Goal: Information Seeking & Learning: Check status

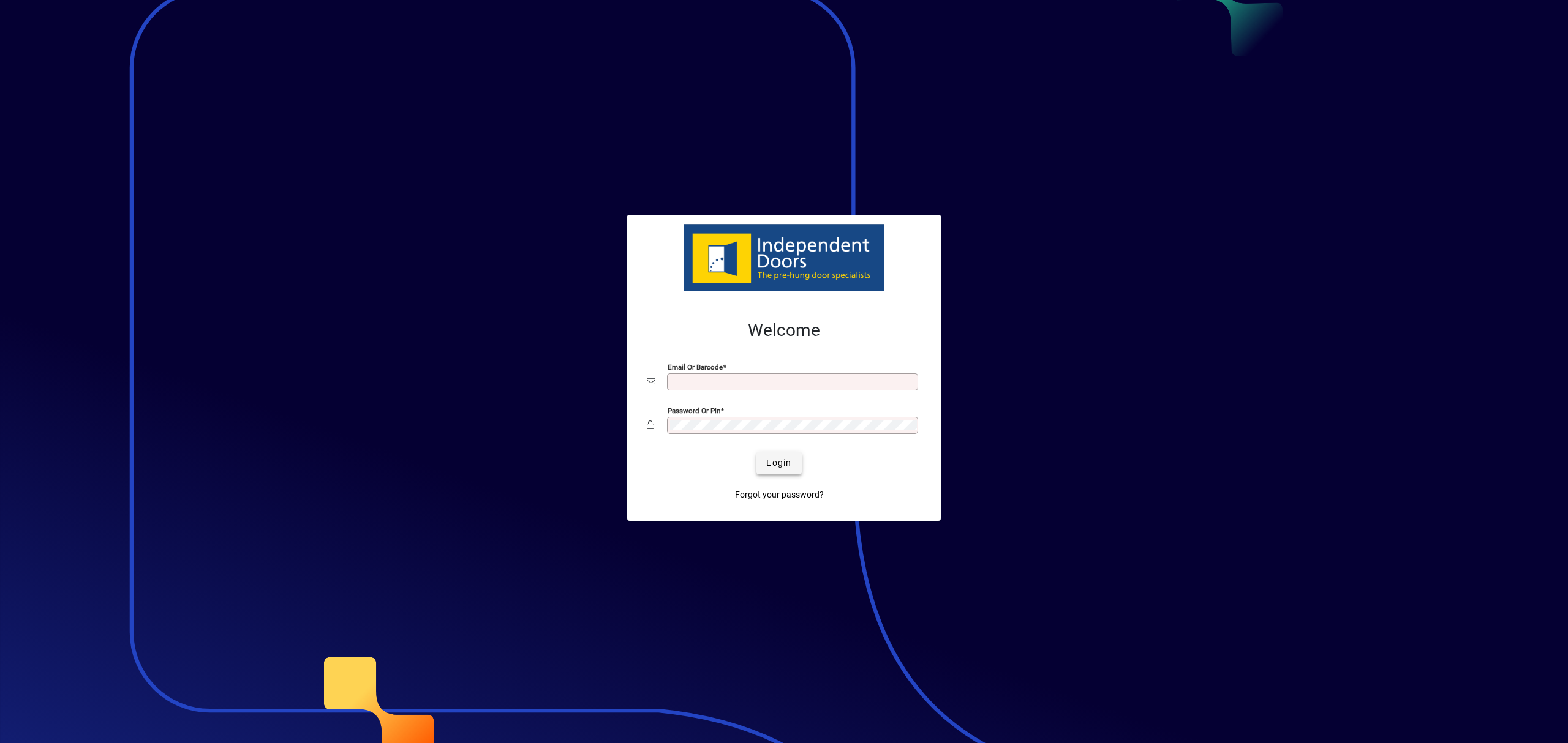
type input "**********"
click at [769, 464] on span "Login" at bounding box center [778, 463] width 25 height 13
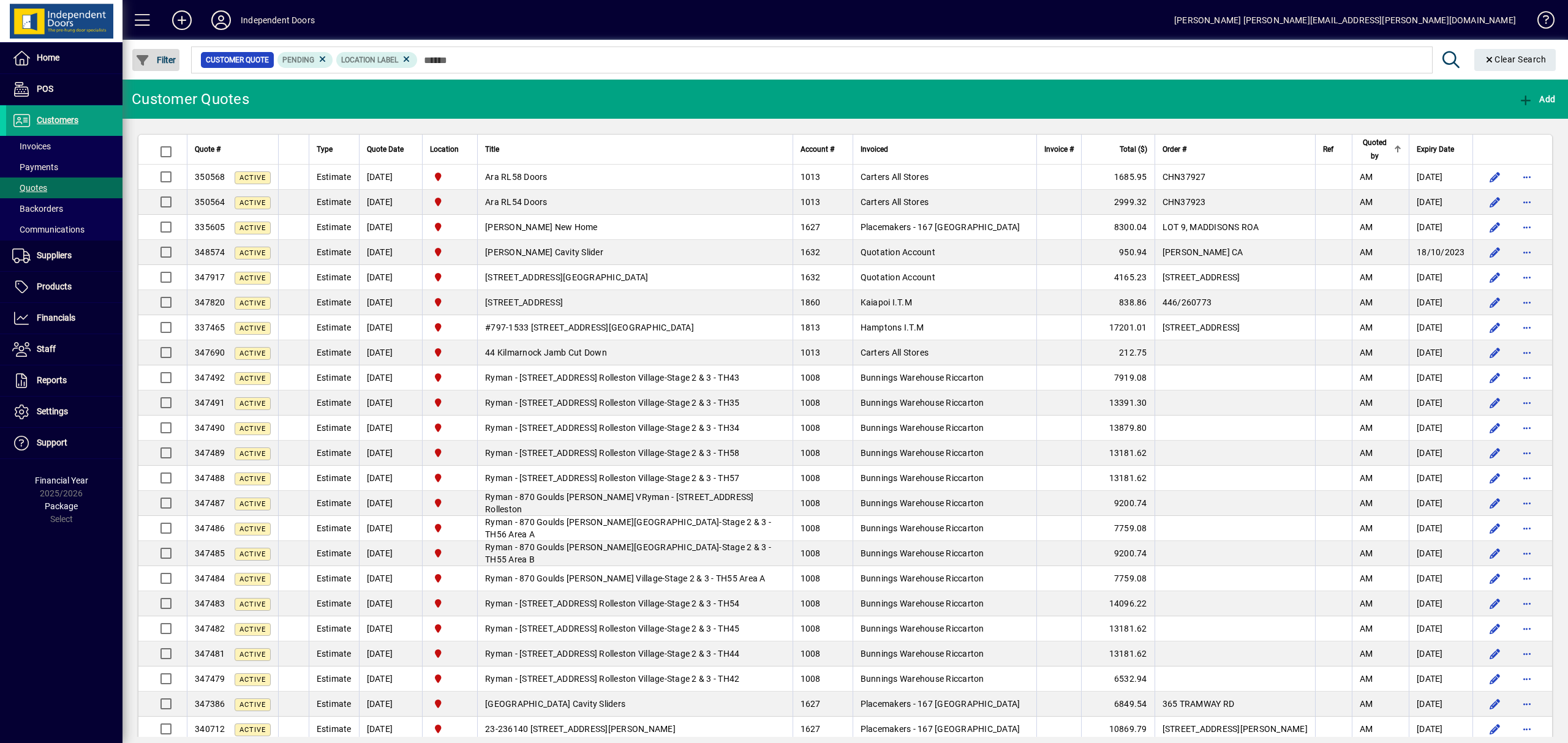
click at [172, 57] on span "Filter" at bounding box center [156, 60] width 41 height 10
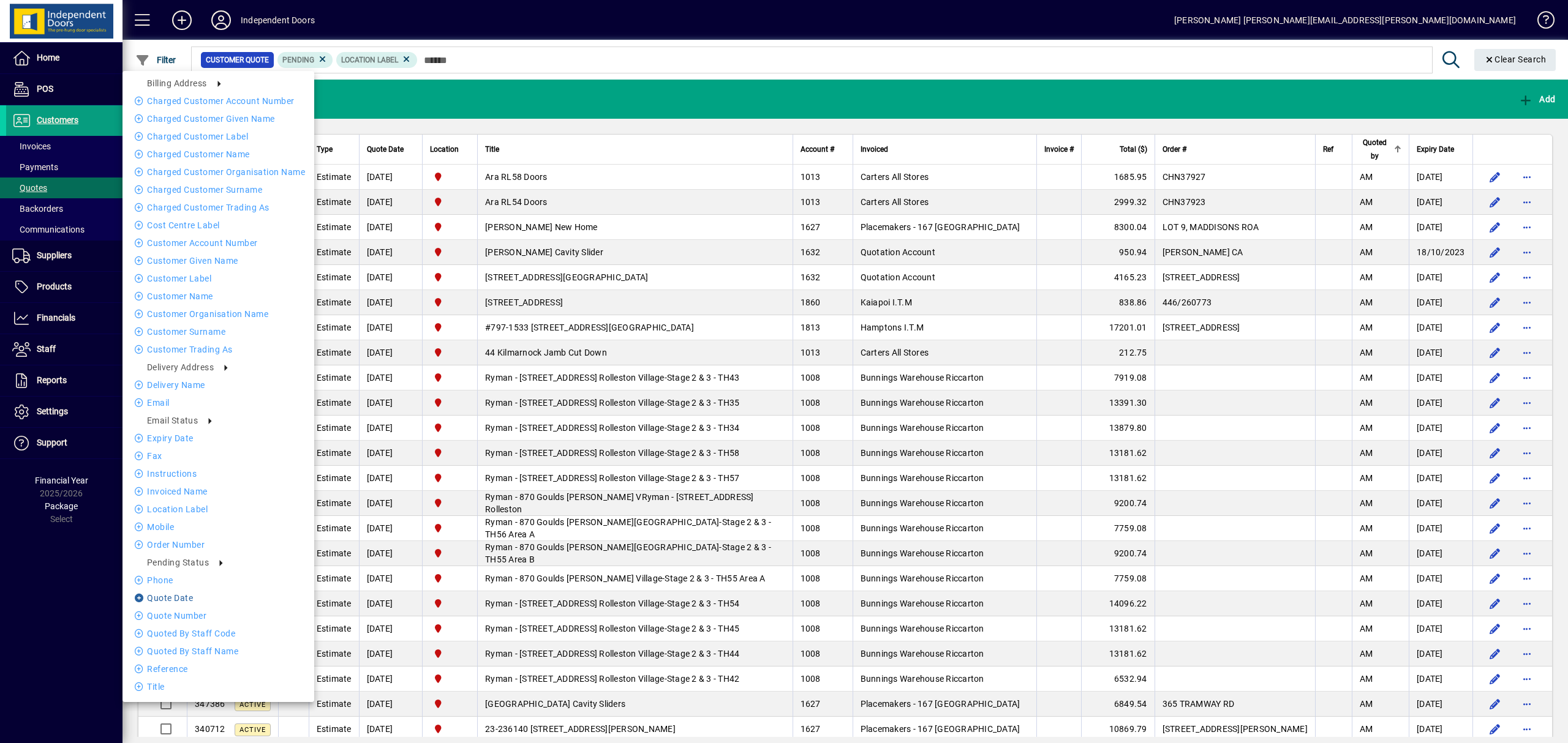
click at [181, 597] on li "Quote date" at bounding box center [218, 598] width 192 height 15
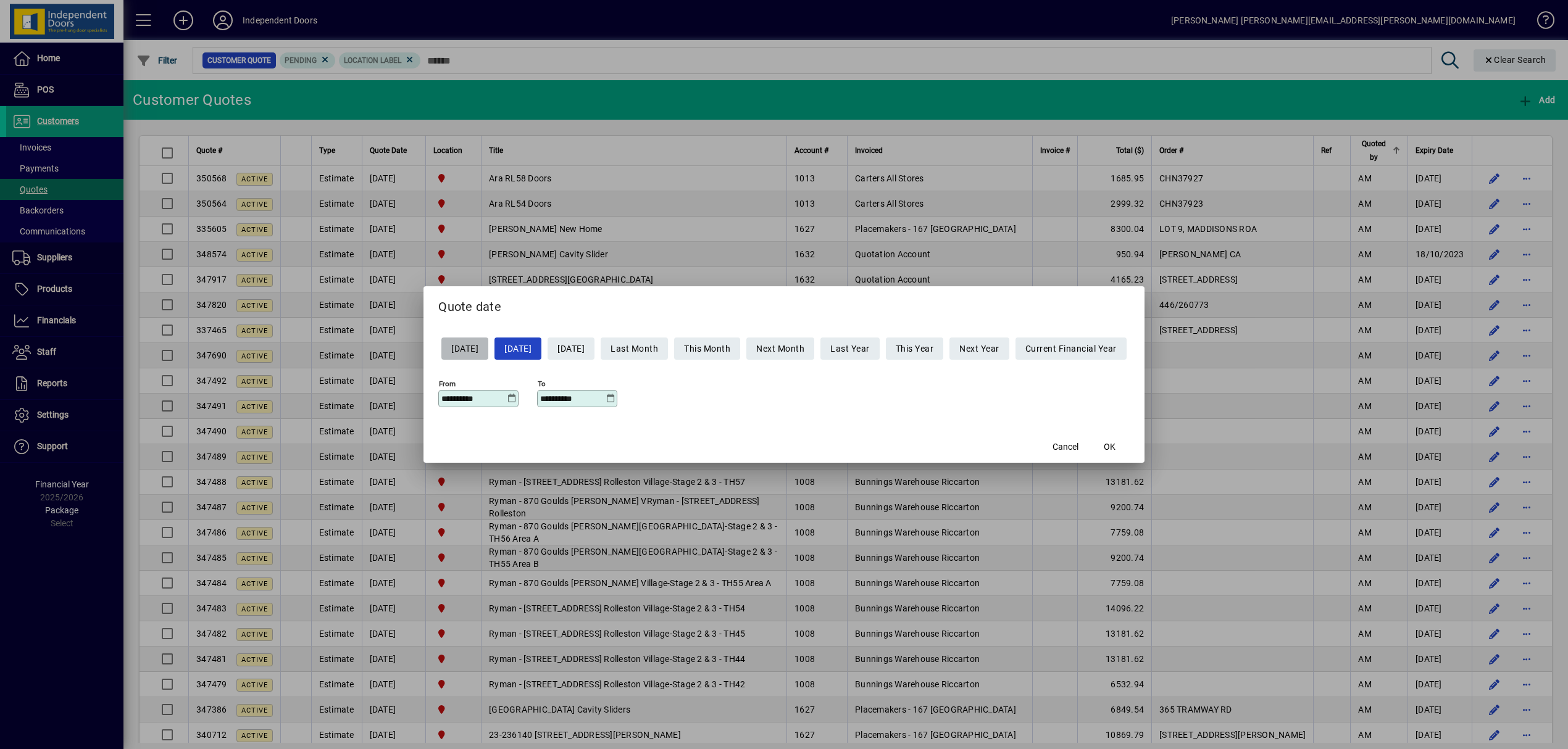
click at [456, 348] on span "Yesterday" at bounding box center [465, 349] width 27 height 21
type input "**********"
click at [1116, 447] on span "OK" at bounding box center [1109, 447] width 12 height 13
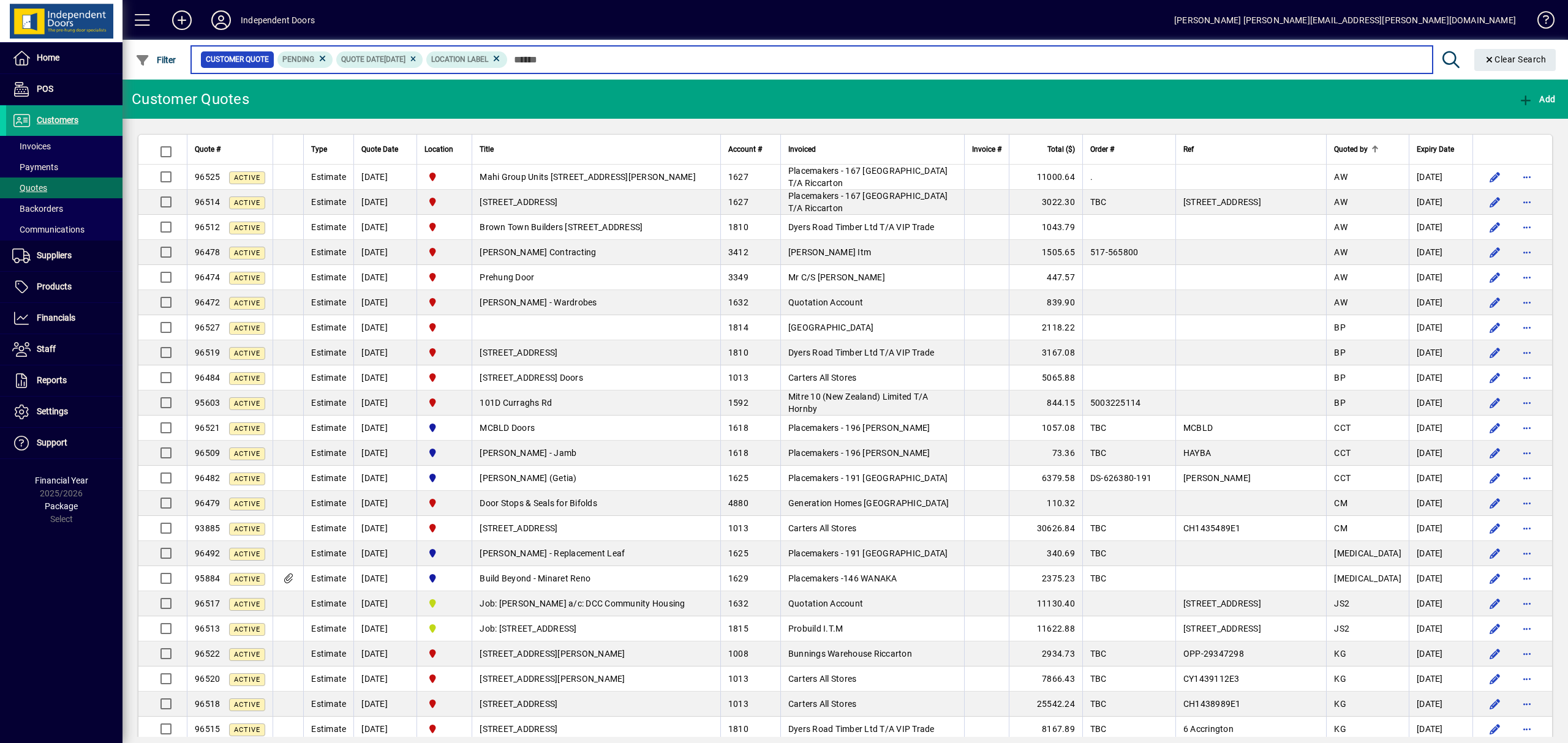
click at [613, 64] on input "text" at bounding box center [964, 59] width 915 height 17
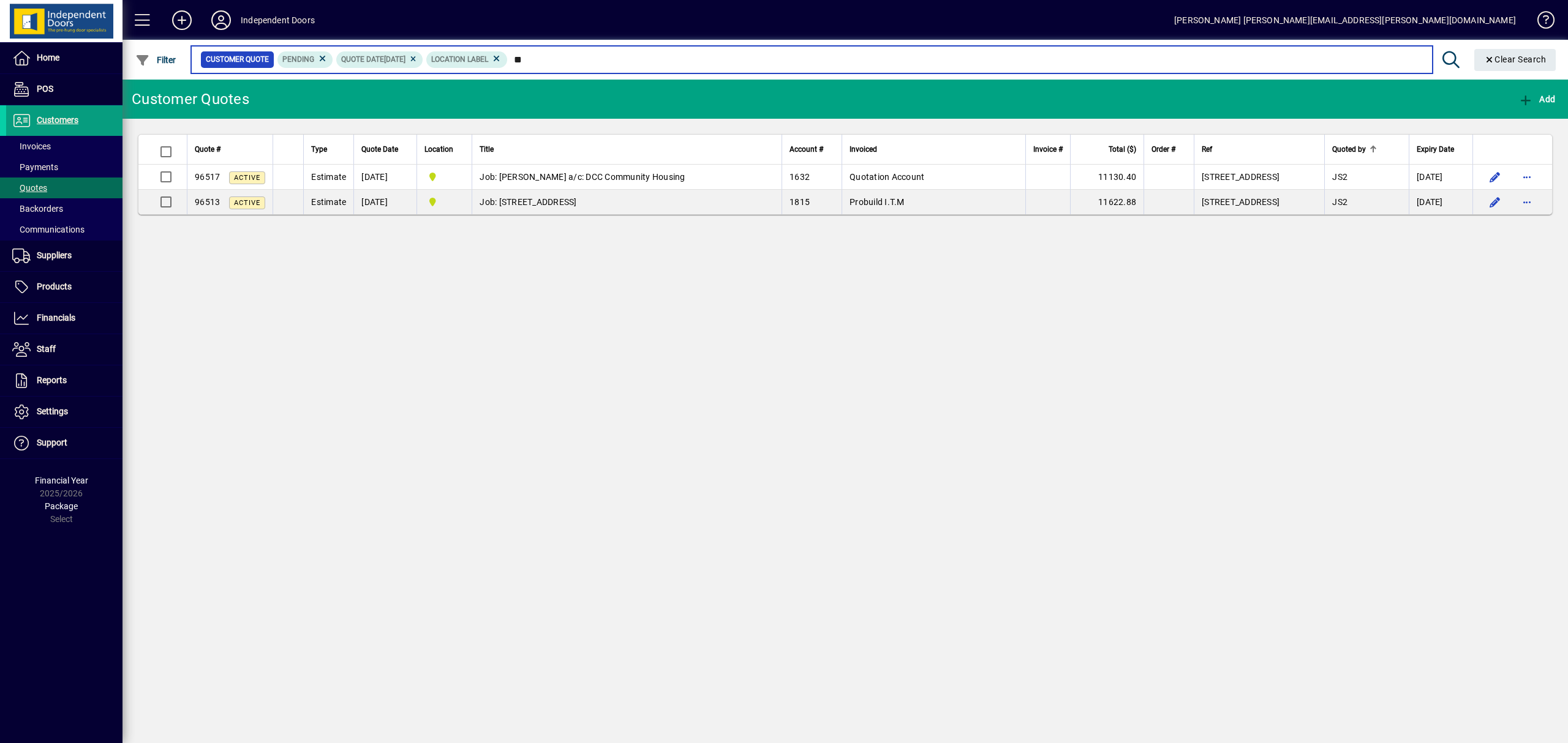
type input "*"
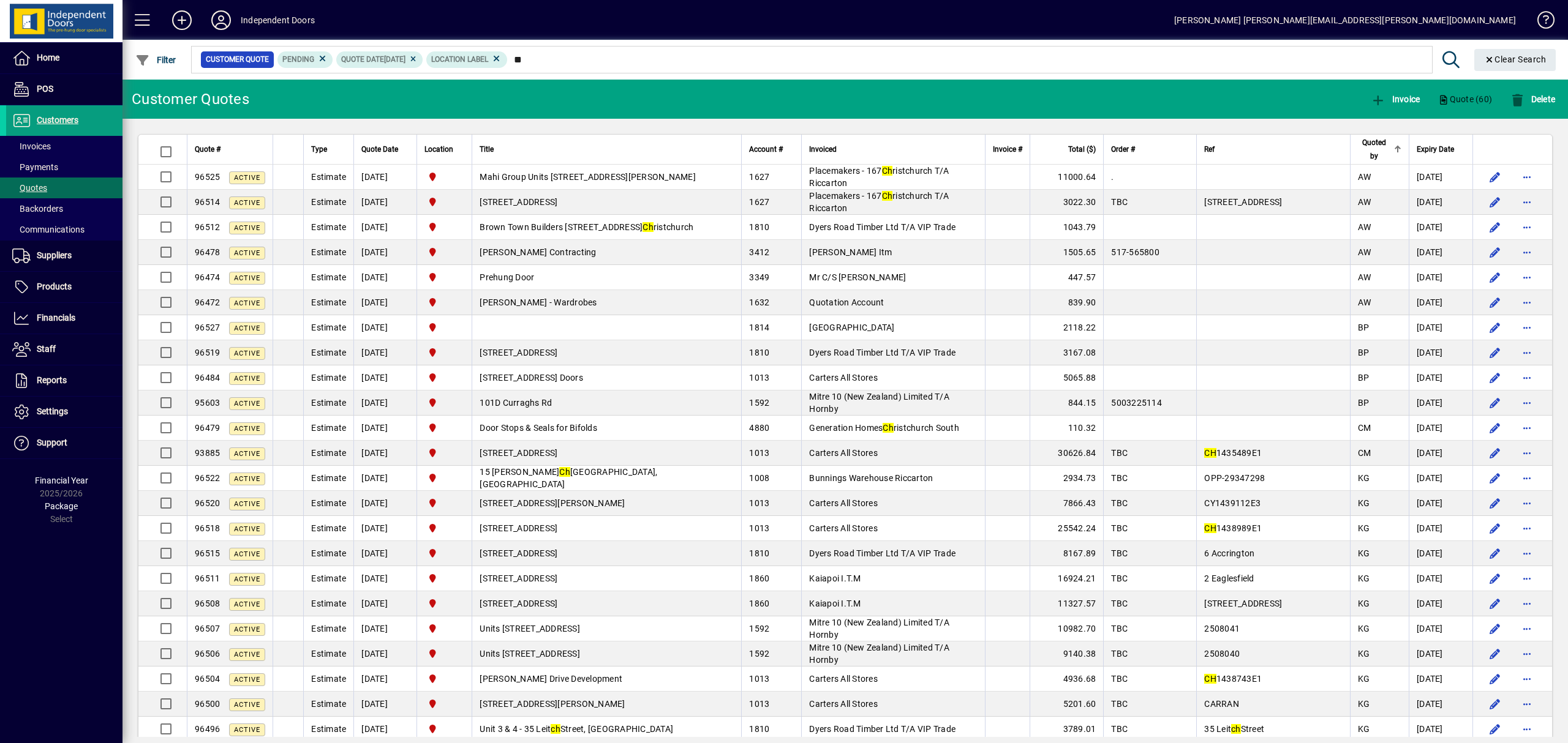
click at [899, 145] on div "Invoiced" at bounding box center [893, 149] width 168 height 14
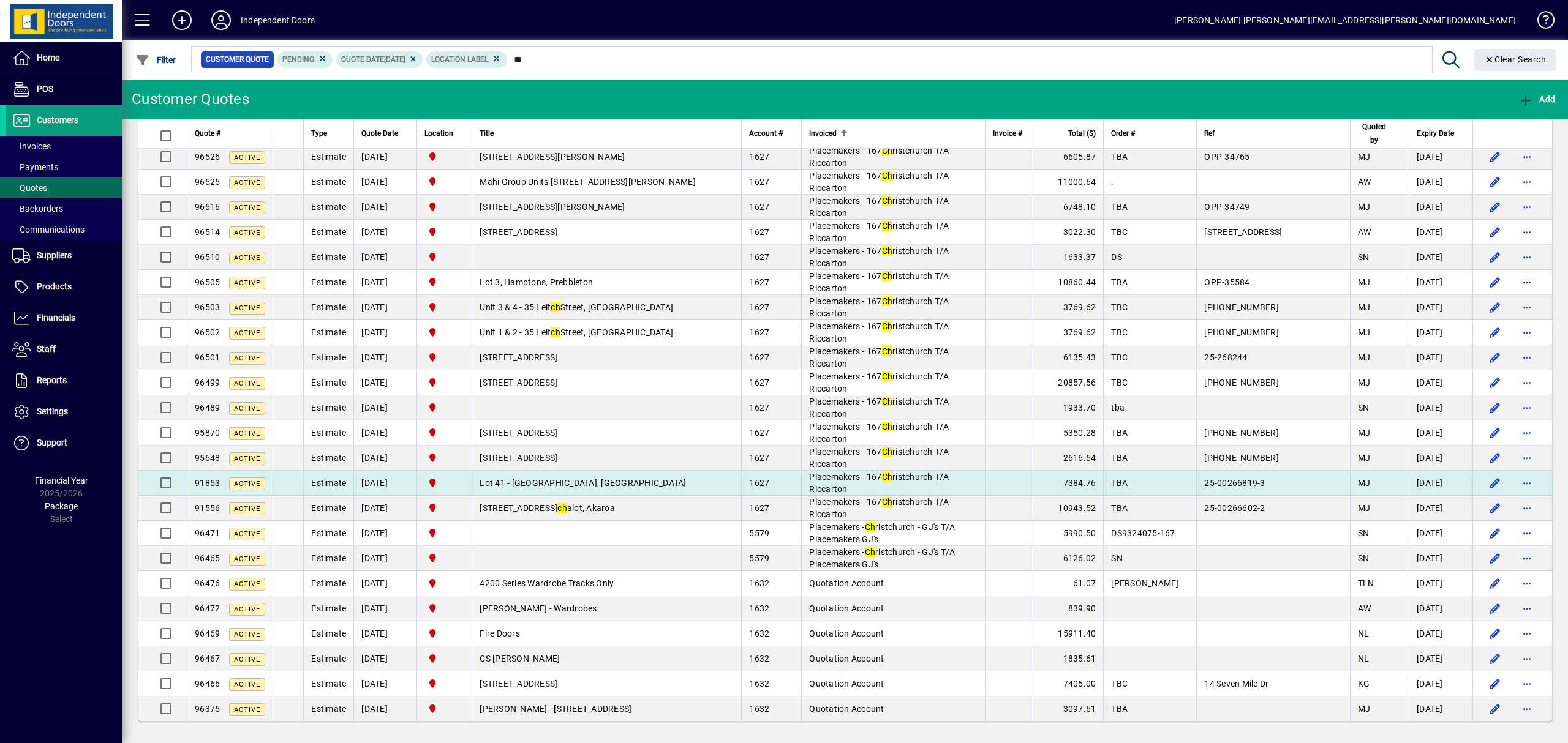
scroll to position [960, 0]
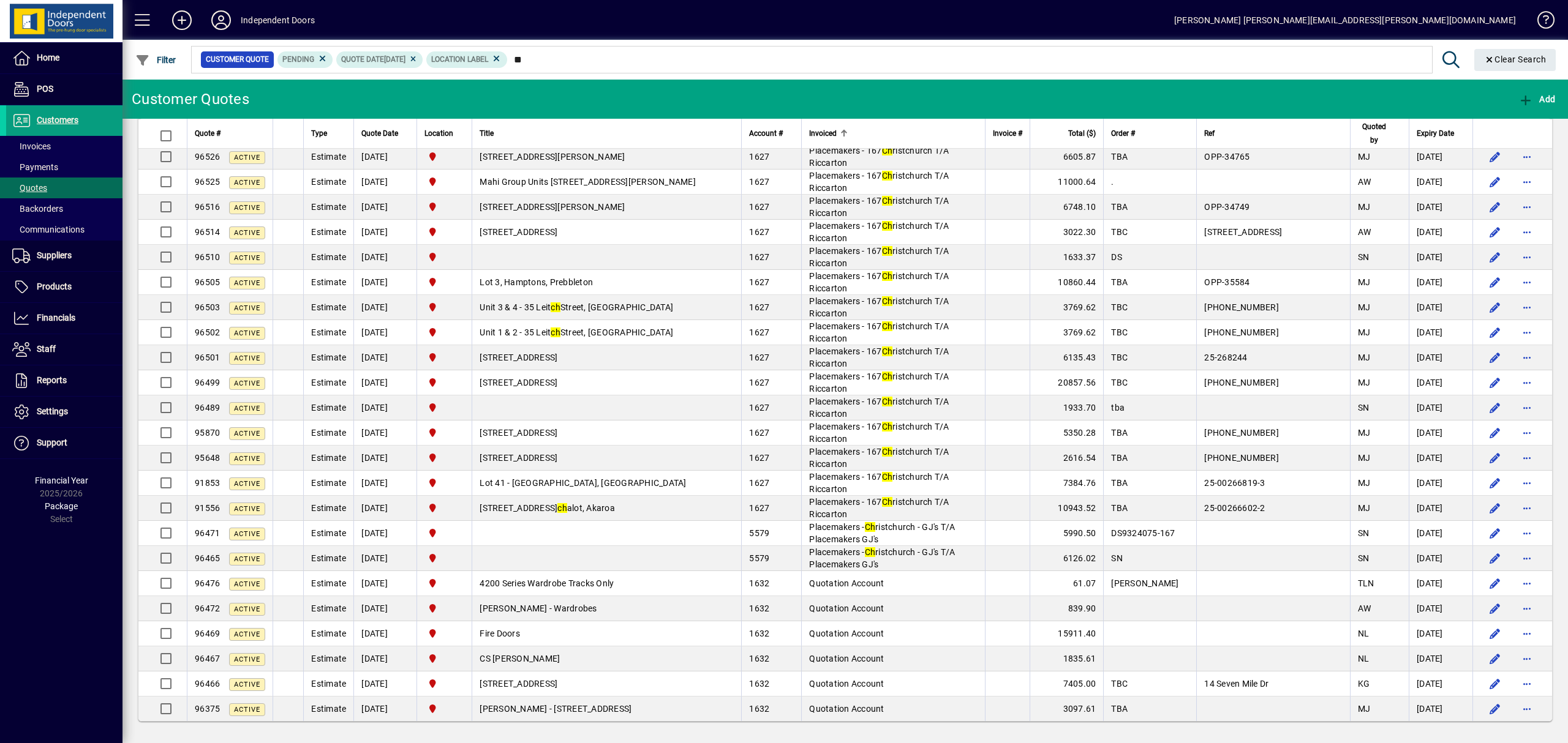
click at [1358, 130] on span "Quoted by" at bounding box center [1374, 134] width 33 height 27
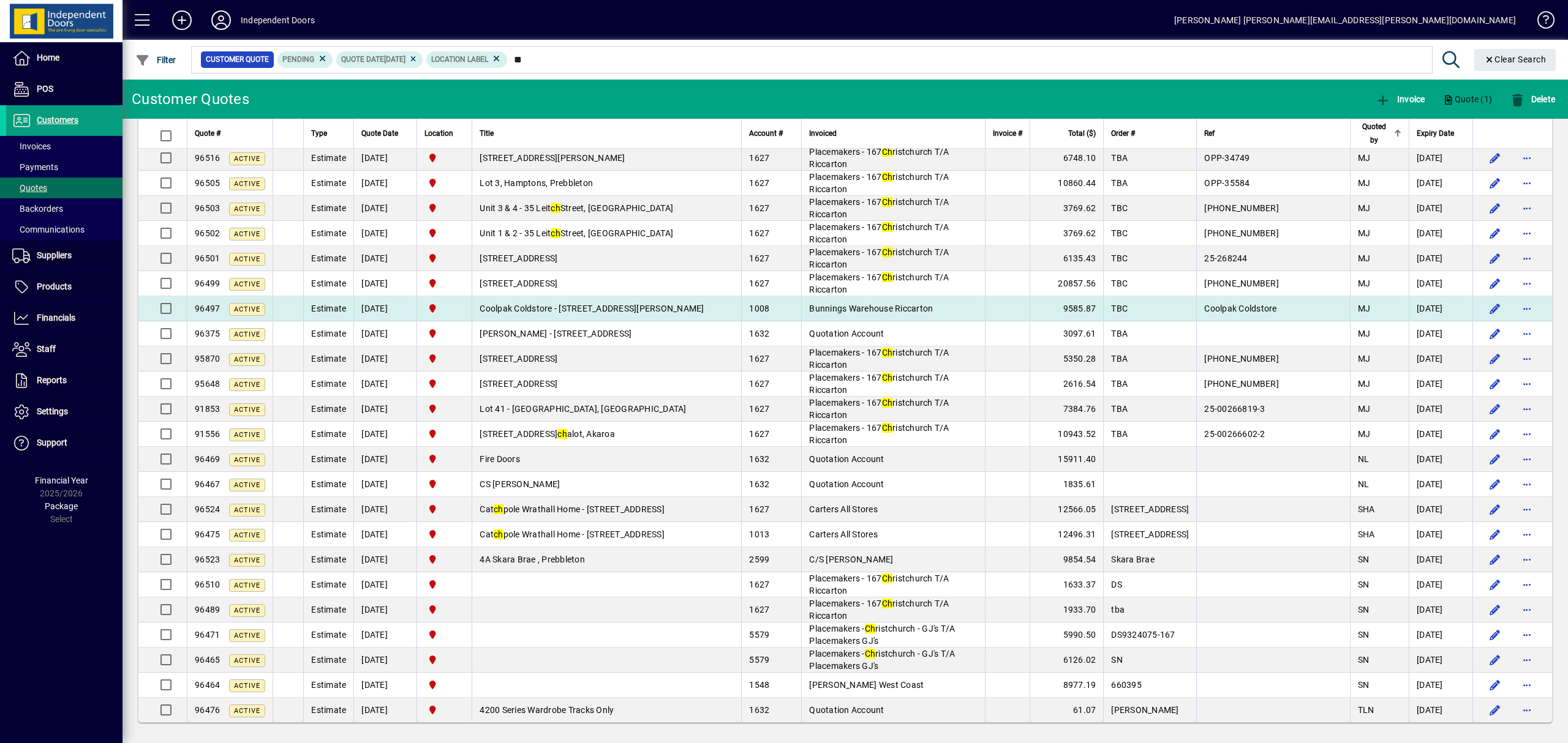
scroll to position [960, 0]
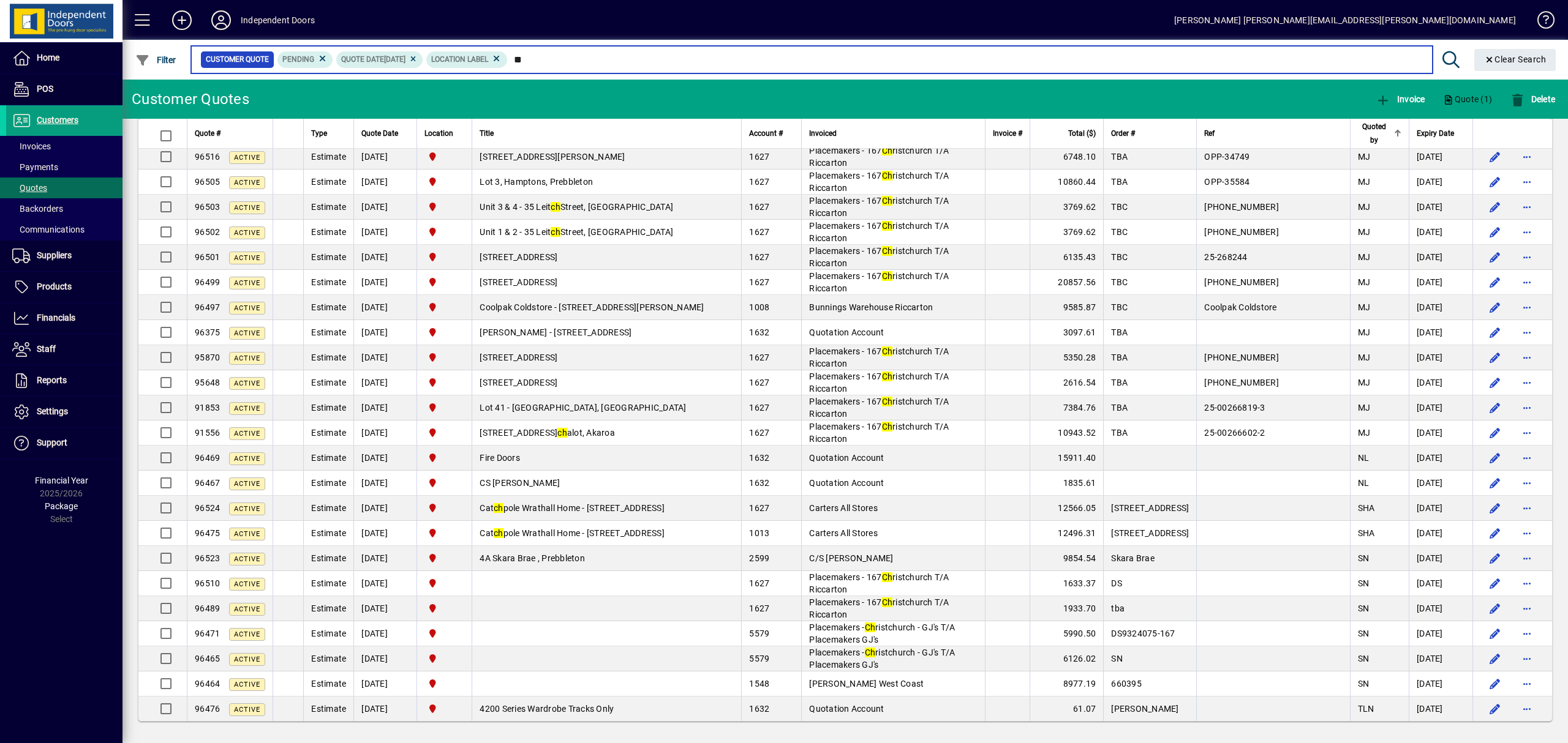
click at [567, 61] on input "**" at bounding box center [964, 59] width 915 height 17
type input "*"
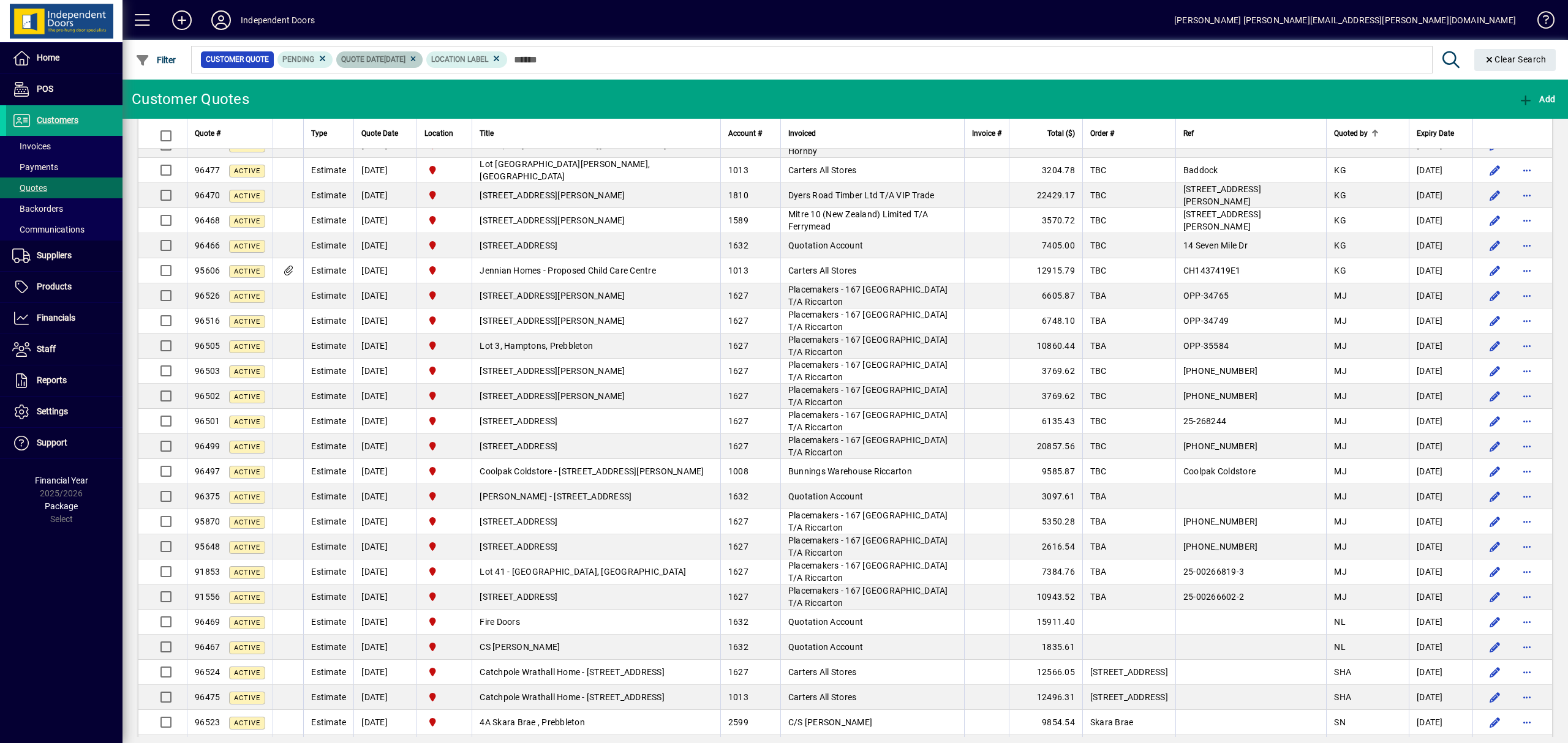
click at [417, 60] on icon at bounding box center [413, 59] width 9 height 7
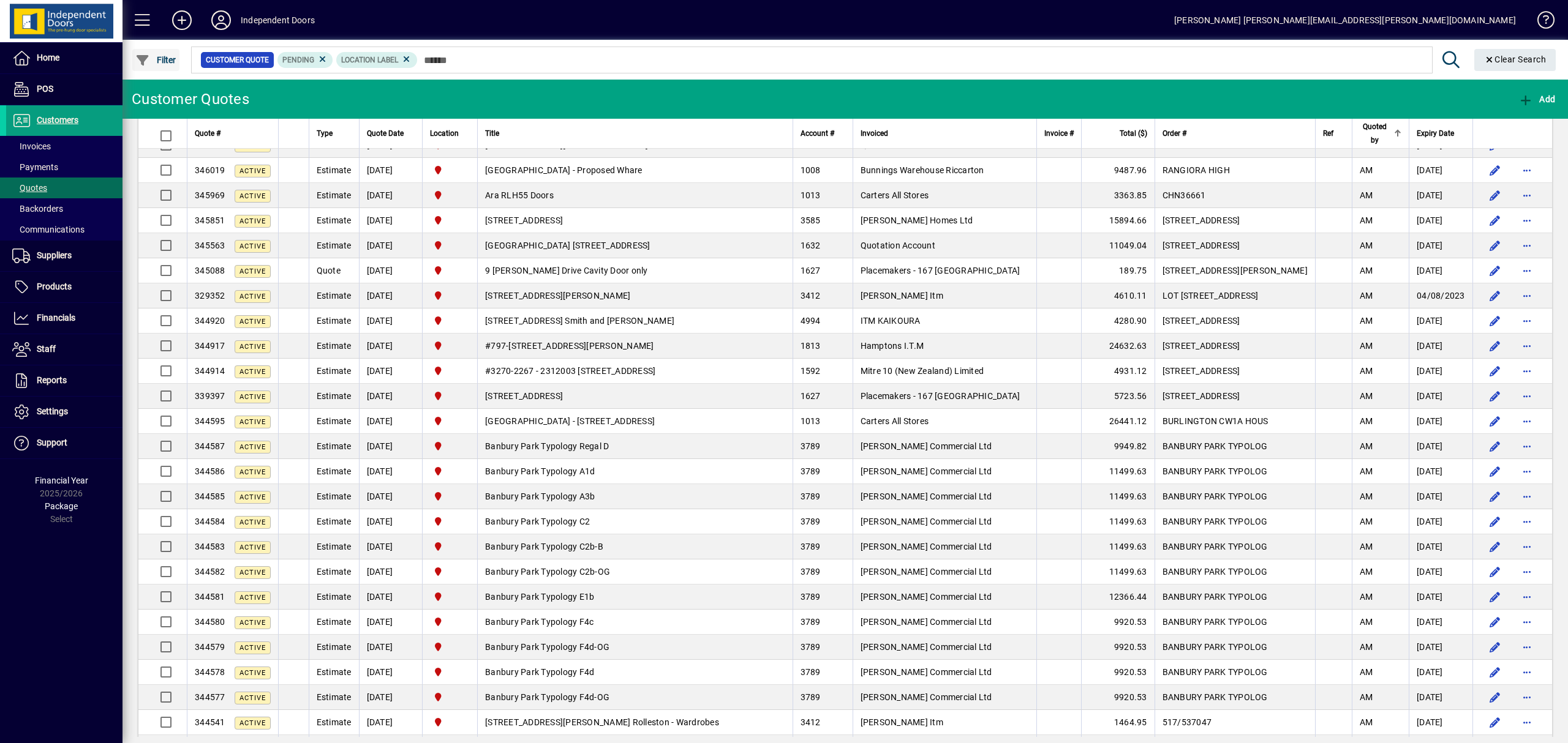
click at [159, 52] on span "button" at bounding box center [156, 59] width 47 height 29
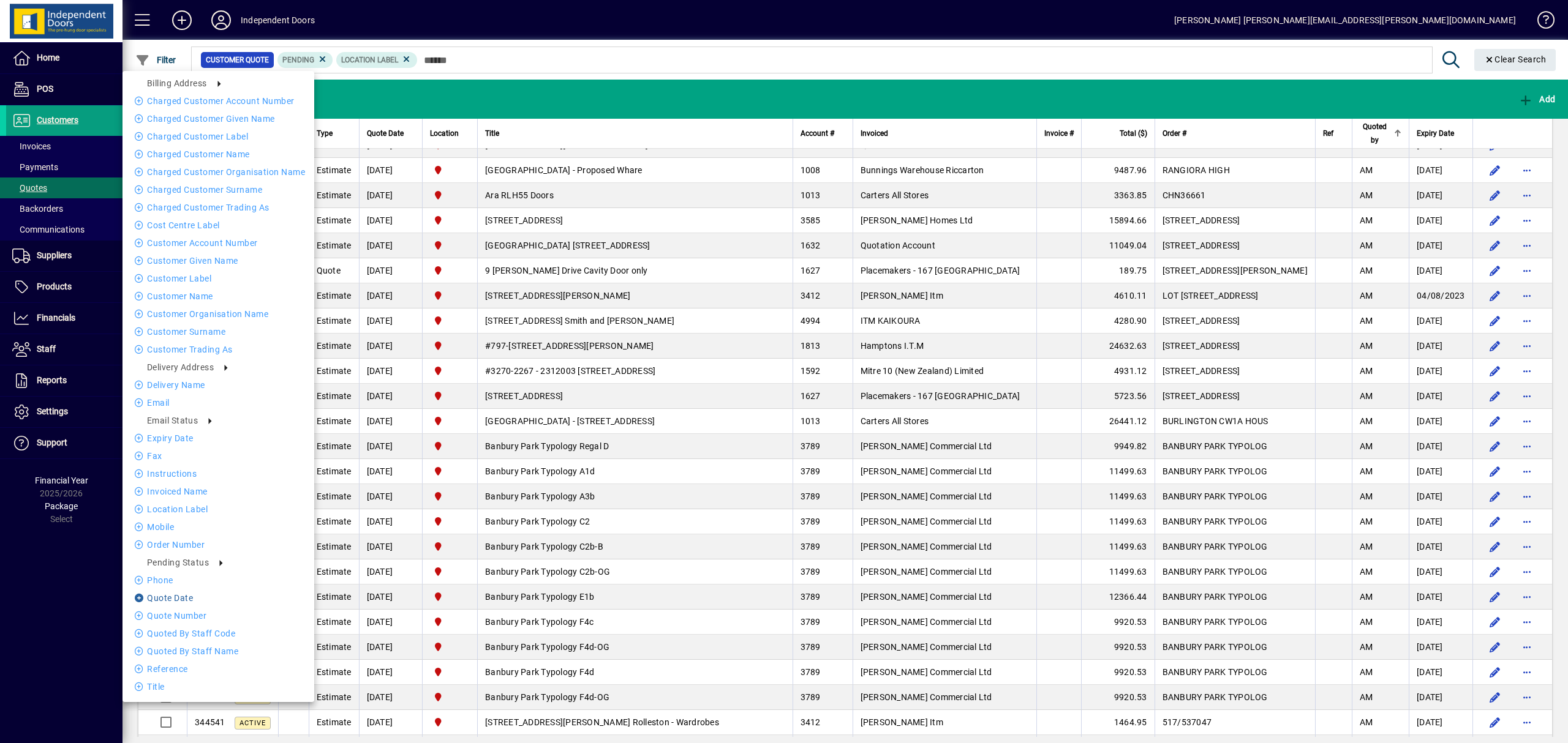
click at [177, 593] on li "Quote date" at bounding box center [218, 598] width 192 height 15
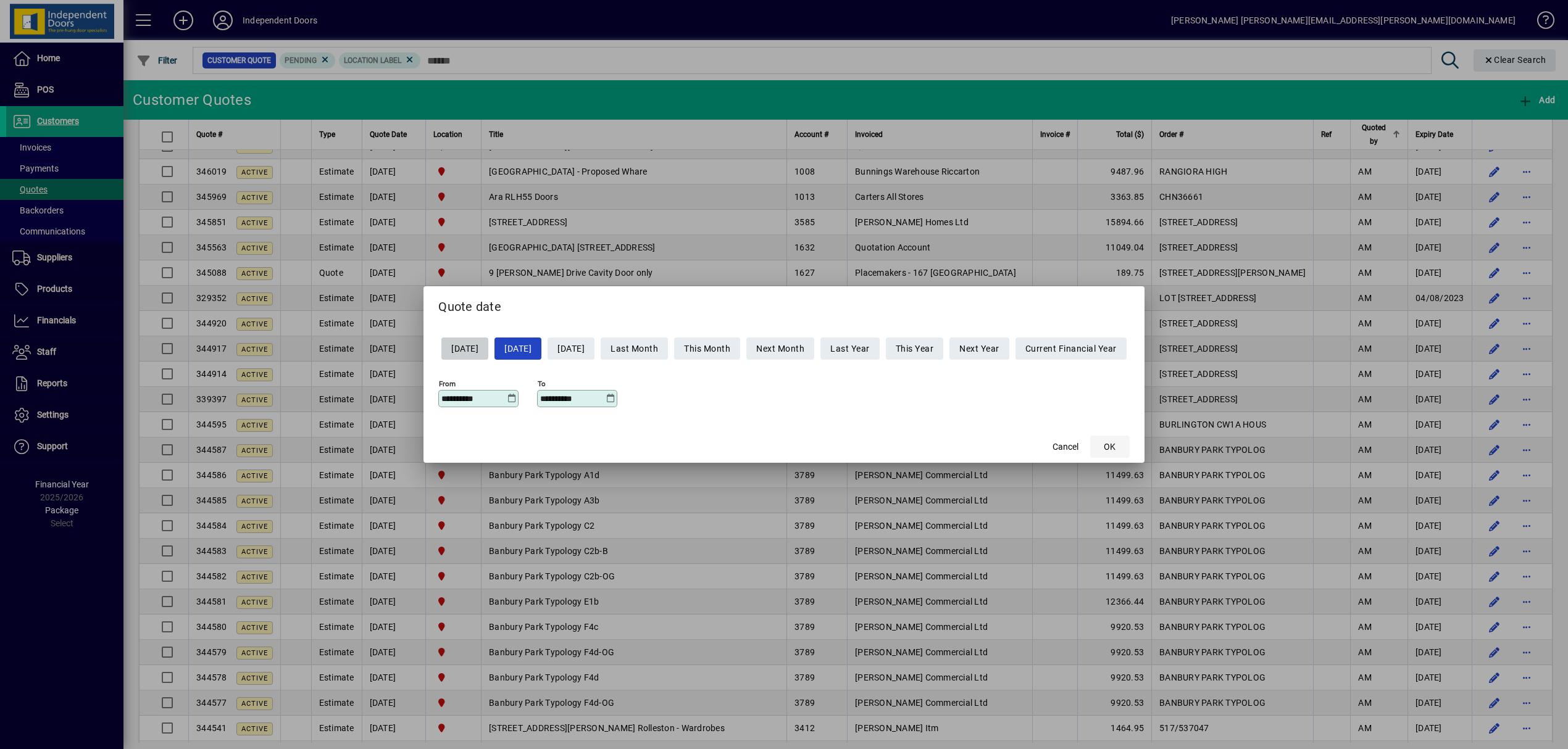
click at [1116, 450] on span "OK" at bounding box center [1109, 447] width 12 height 13
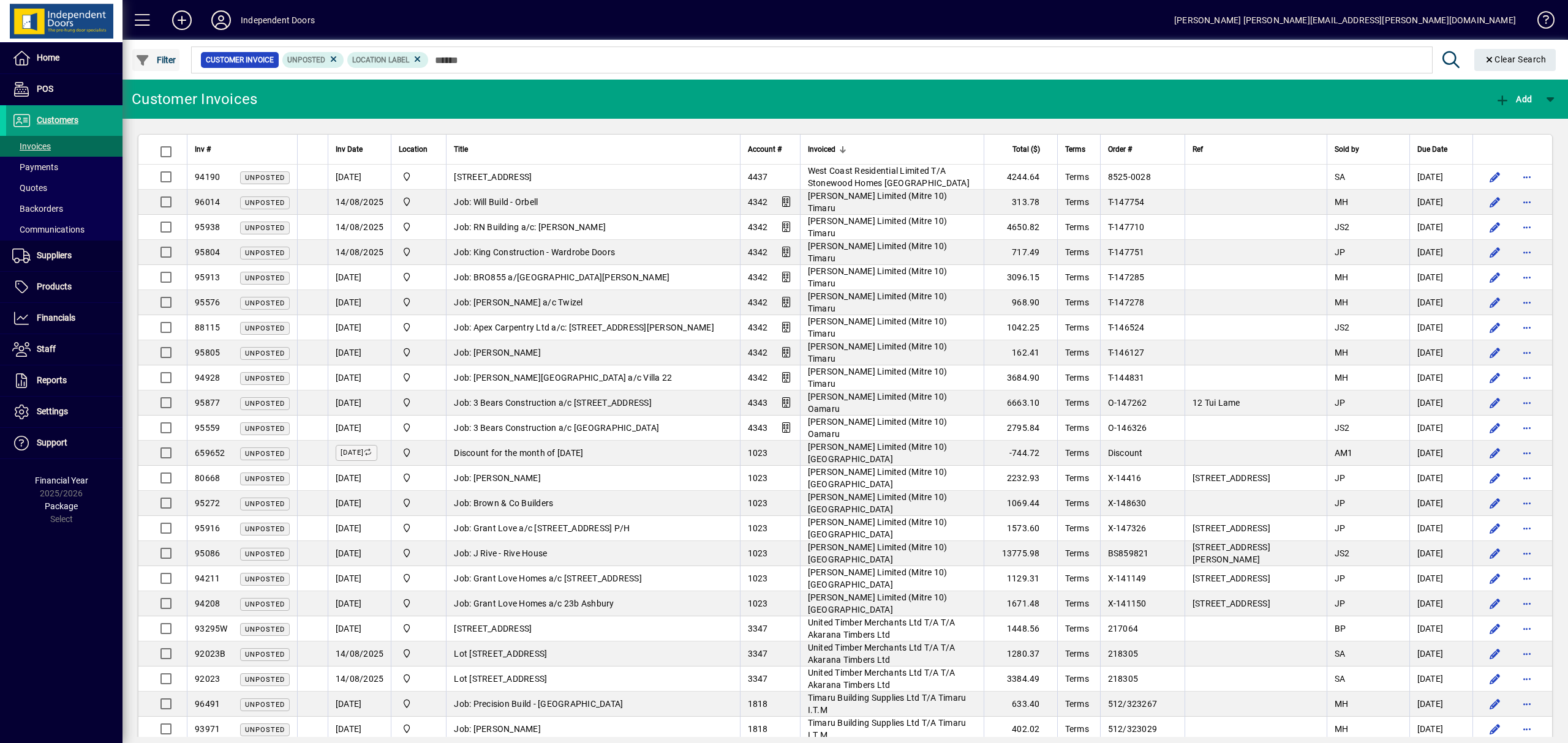
click at [171, 57] on span "Filter" at bounding box center [156, 60] width 41 height 10
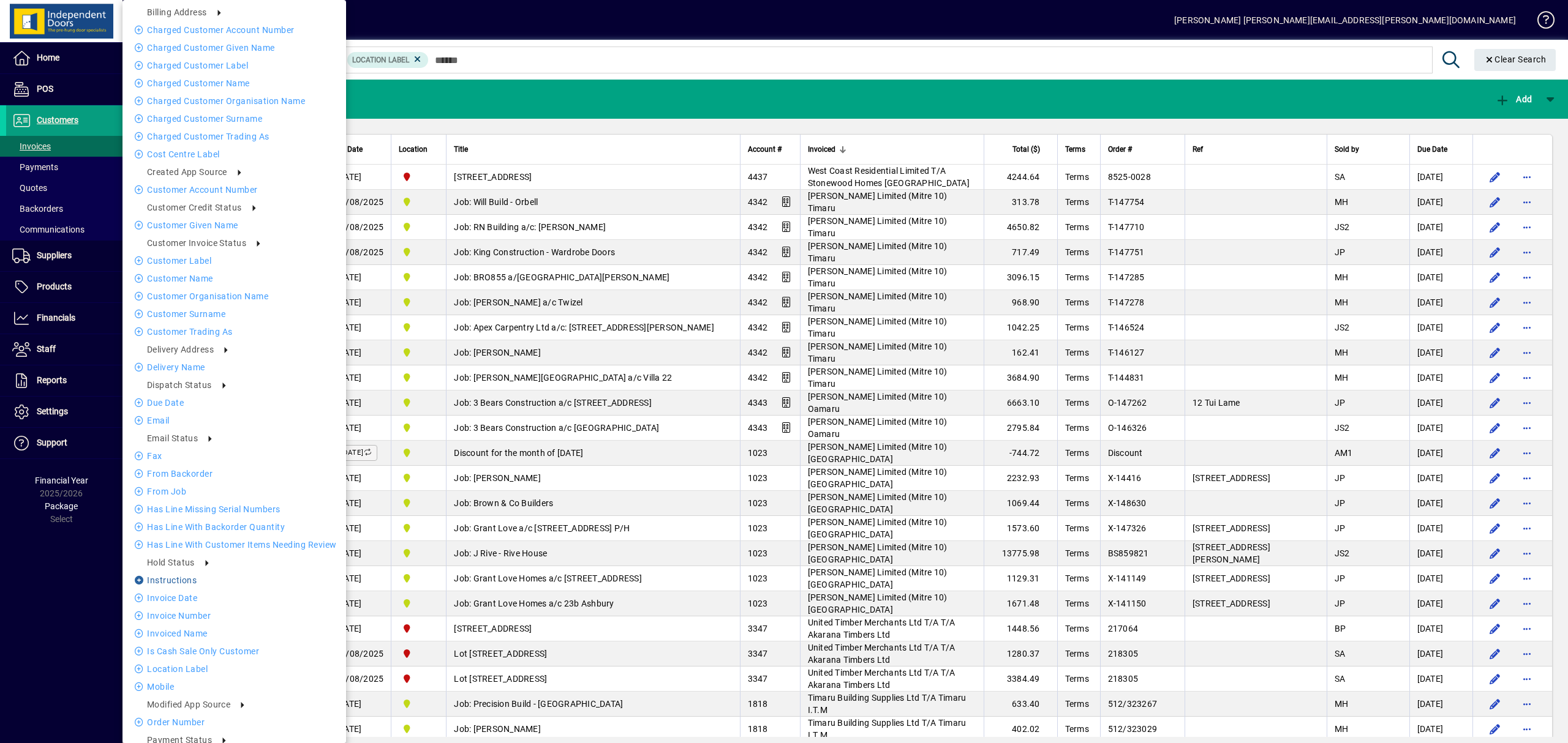
click at [160, 585] on li "Instructions" at bounding box center [235, 580] width 224 height 15
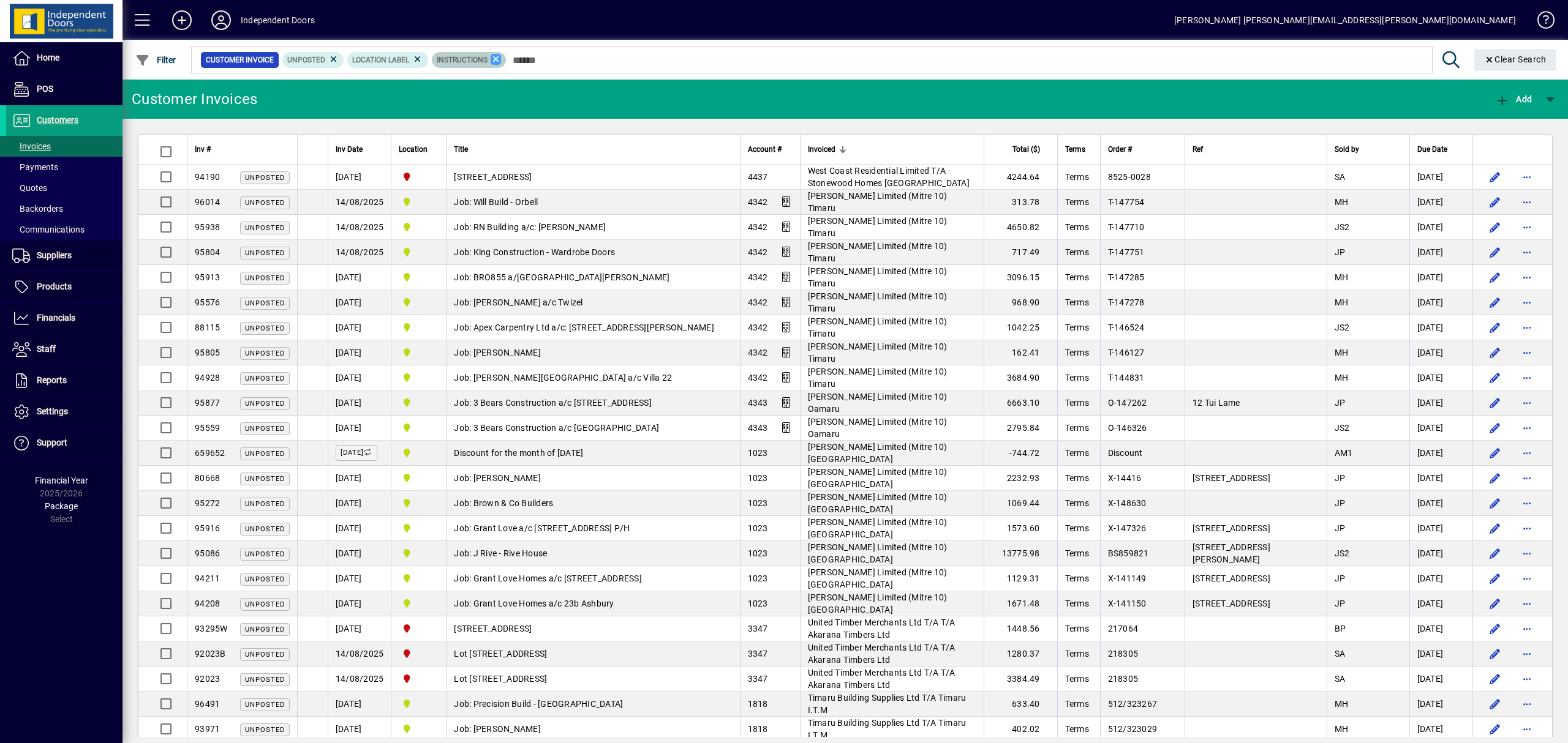
click at [494, 57] on icon at bounding box center [496, 59] width 11 height 11
click at [166, 57] on span "Filter" at bounding box center [156, 60] width 41 height 10
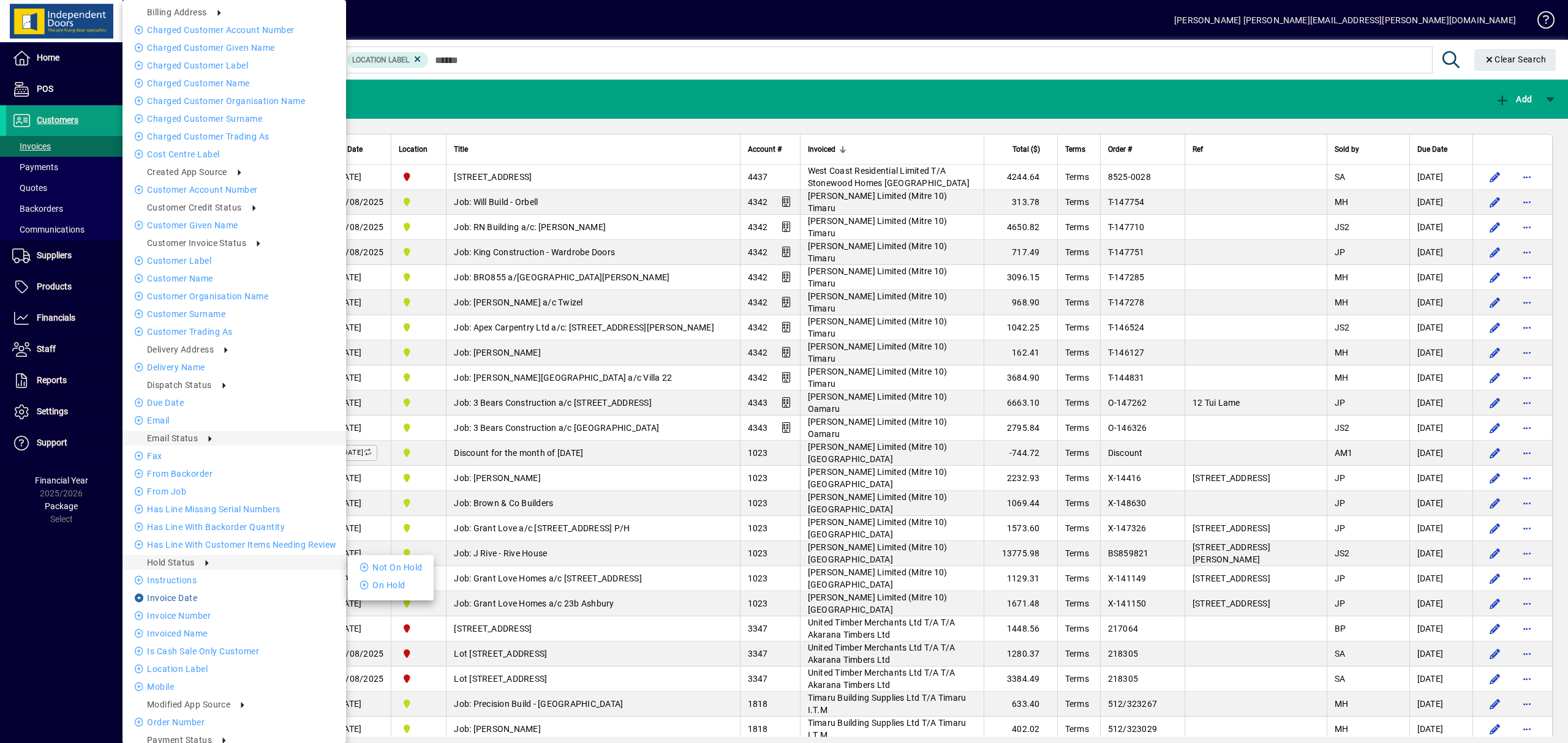
click at [177, 595] on li "Invoice date" at bounding box center [235, 598] width 224 height 15
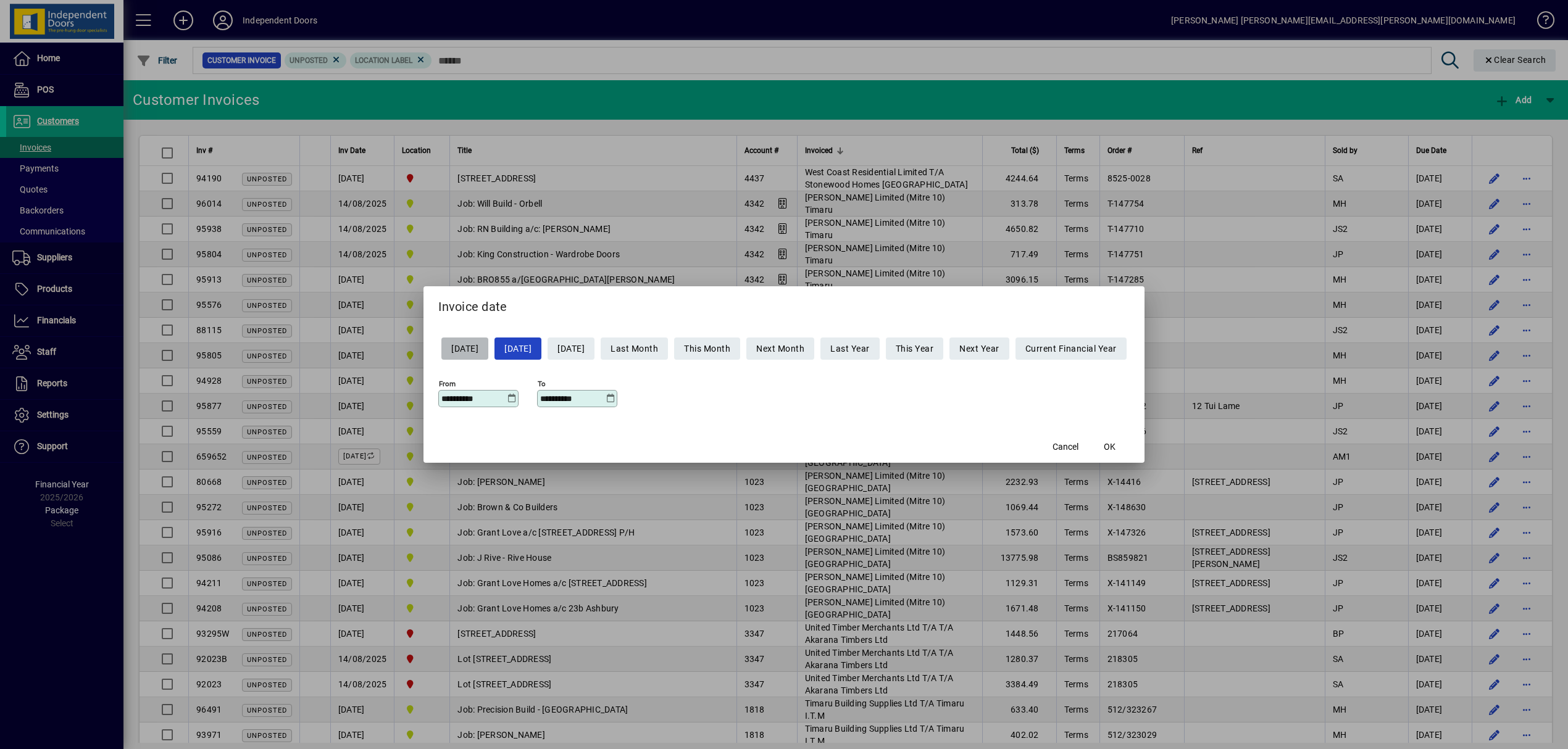
click at [464, 348] on span "Yesterday" at bounding box center [465, 349] width 27 height 21
type input "**********"
click at [1116, 447] on span "OK" at bounding box center [1109, 447] width 12 height 13
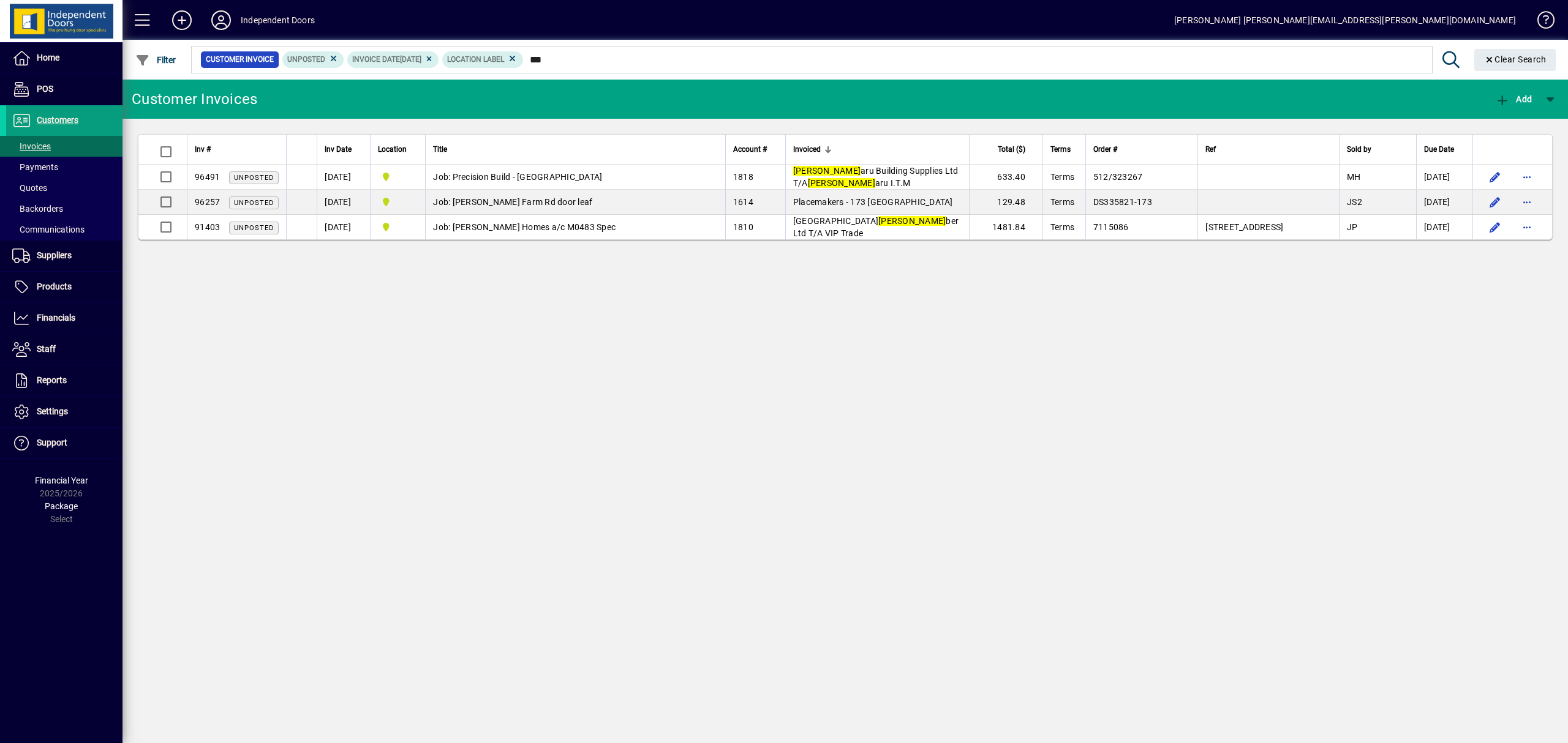
click at [866, 145] on div "Invoiced" at bounding box center [877, 149] width 168 height 14
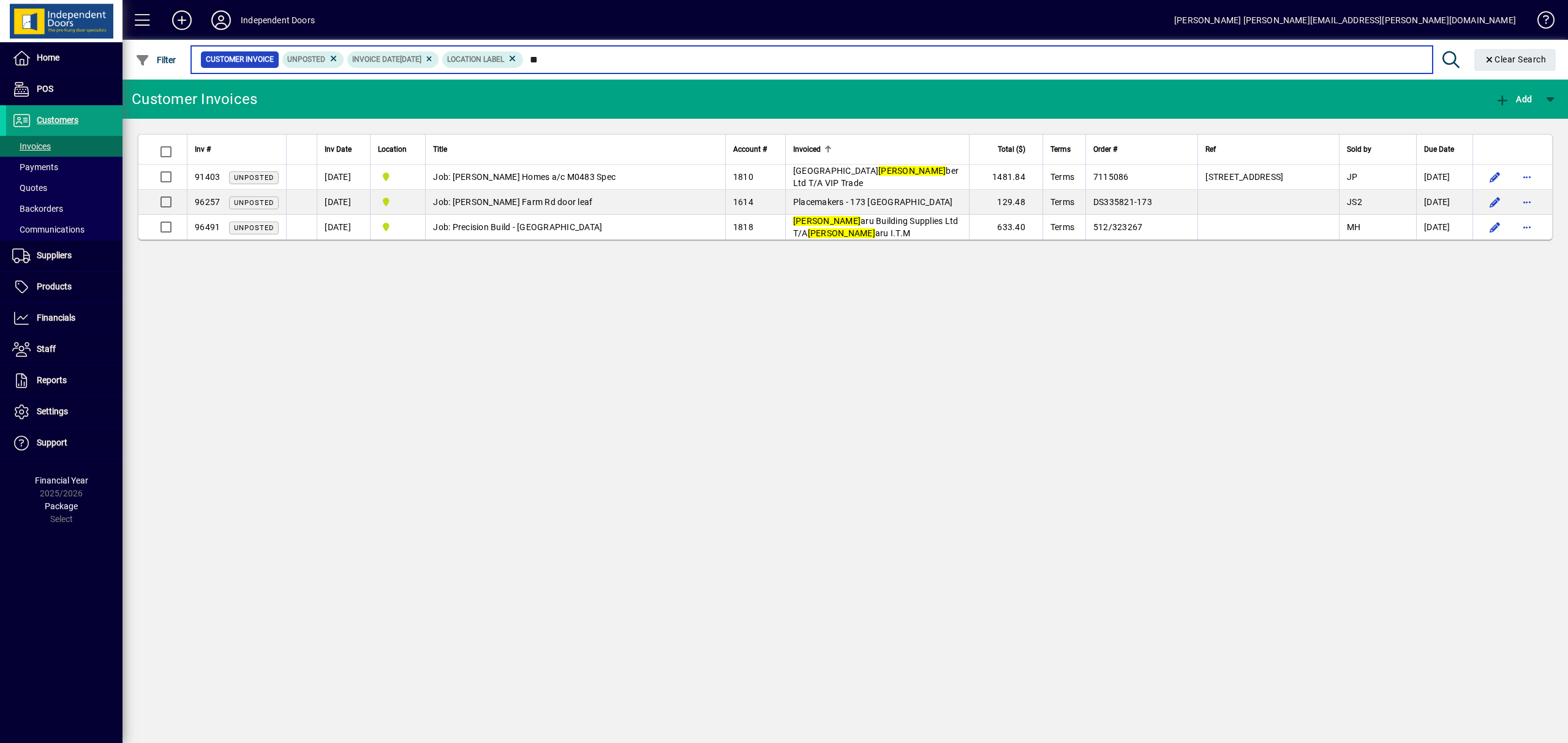
type input "*"
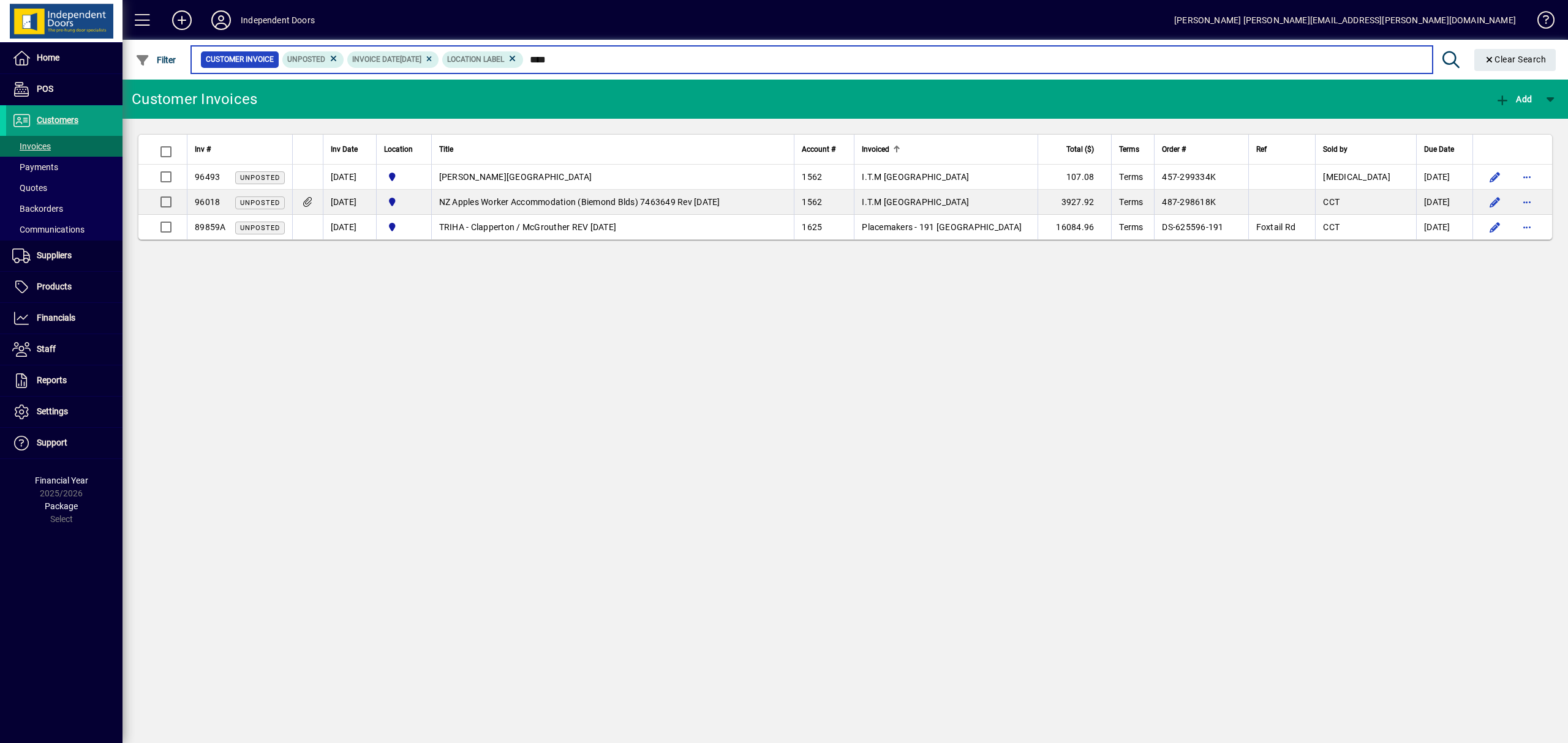
click at [579, 63] on input "****" at bounding box center [973, 59] width 899 height 17
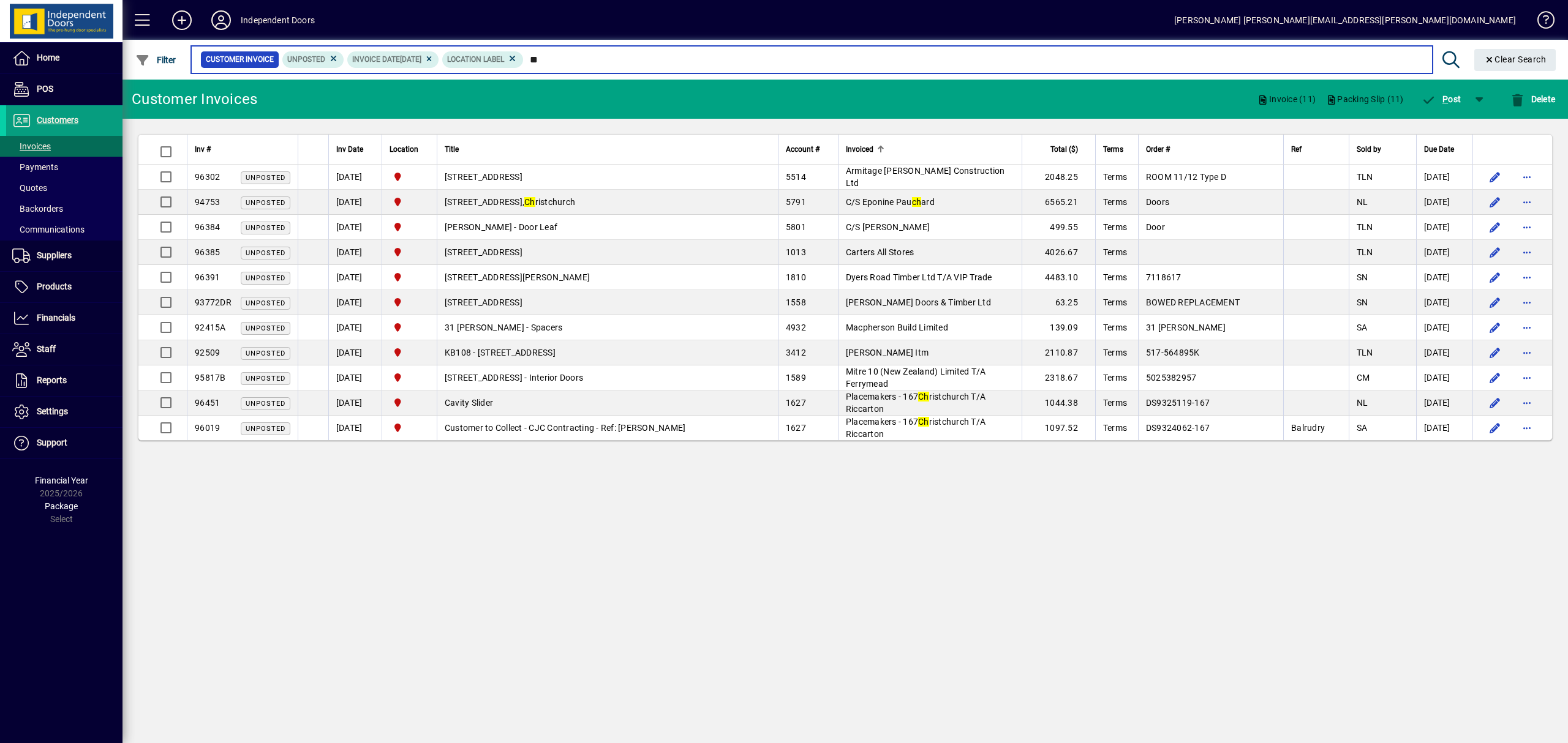
click at [576, 59] on input "**" at bounding box center [973, 59] width 899 height 17
type input "*"
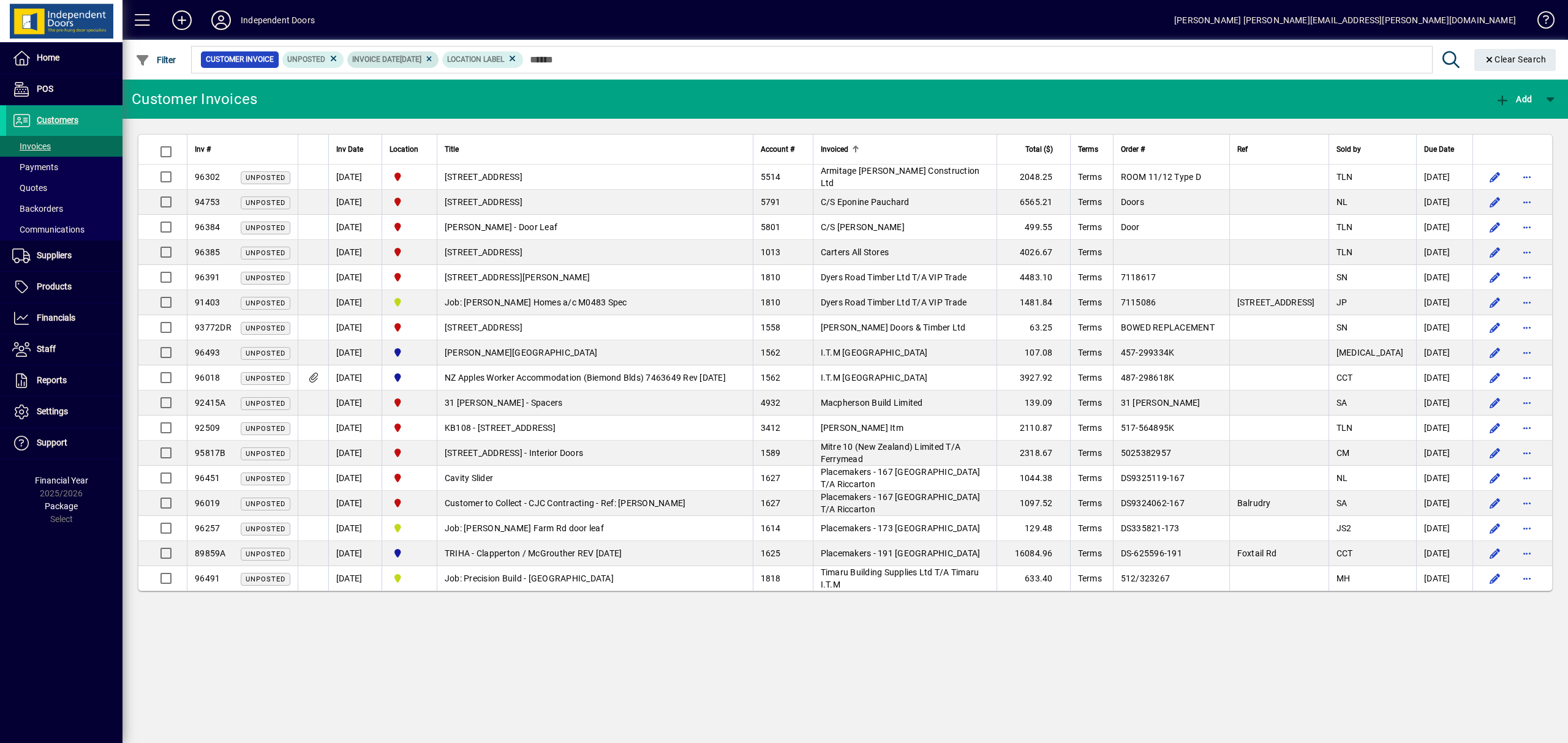
click at [434, 59] on span "Invoice date 21/08/2025" at bounding box center [392, 59] width 81 height 12
click at [434, 60] on icon at bounding box center [428, 59] width 9 height 7
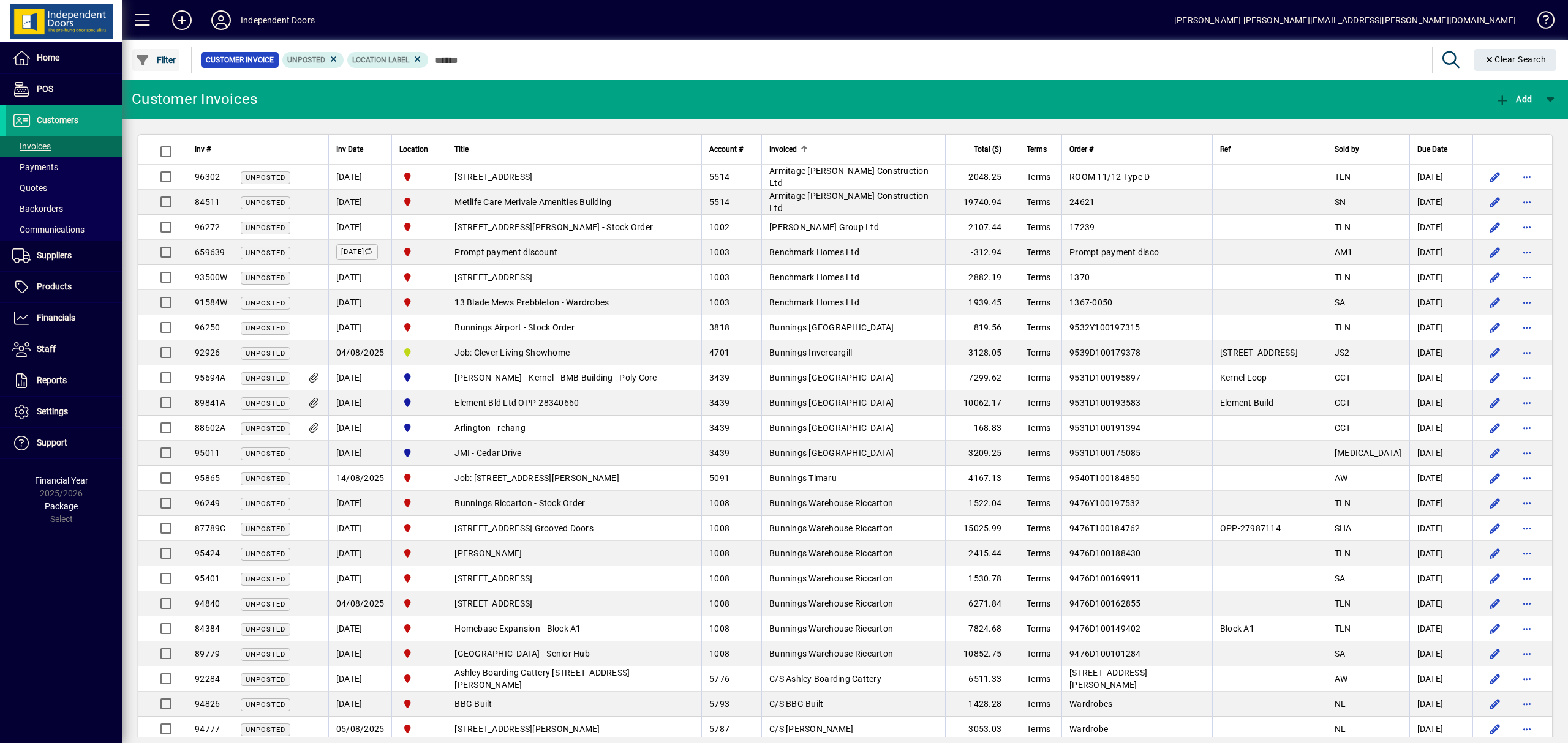
click at [167, 63] on span "Filter" at bounding box center [156, 60] width 41 height 10
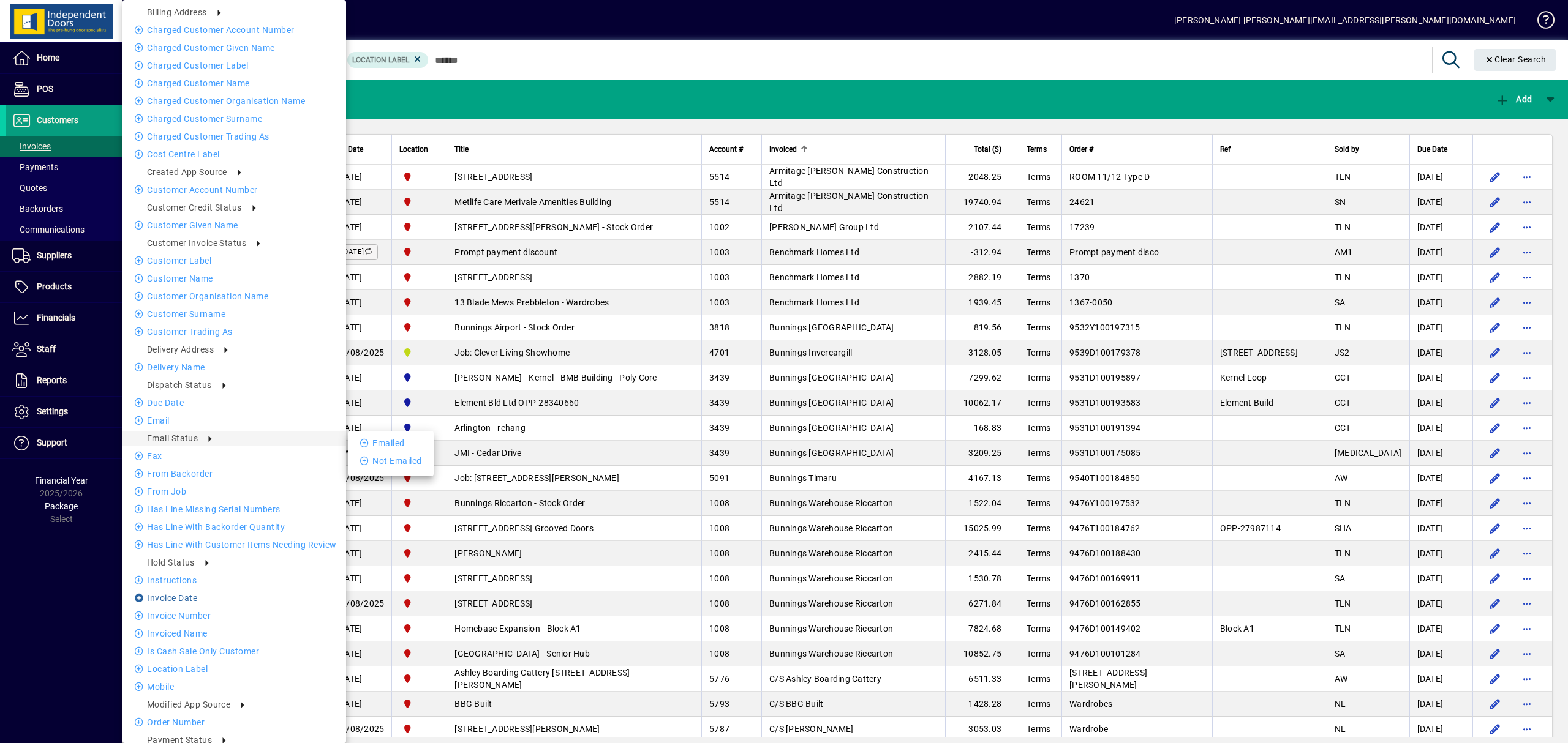
click at [188, 597] on li "Invoice date" at bounding box center [235, 598] width 224 height 15
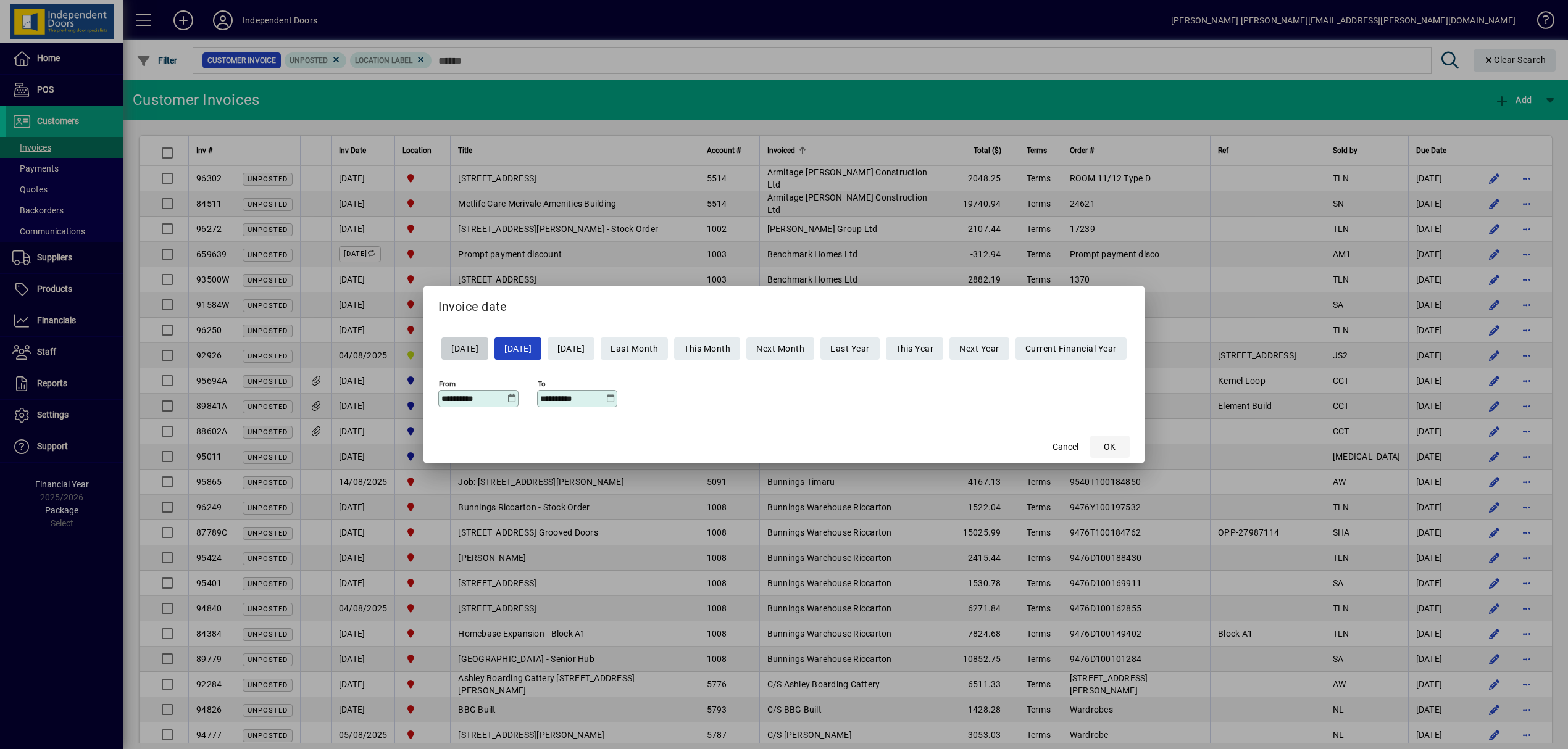
click at [1116, 445] on span "OK" at bounding box center [1109, 447] width 12 height 13
